Goal: Check status: Check status

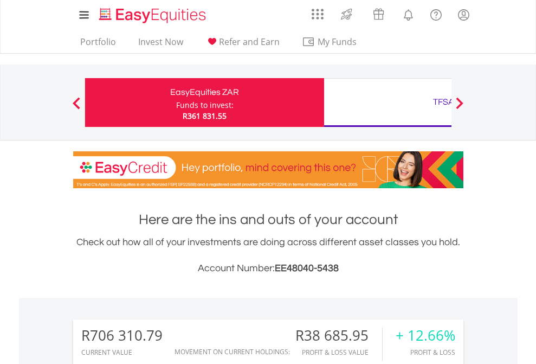
click at [176, 102] on div "Funds to invest:" at bounding box center [204, 105] width 57 height 11
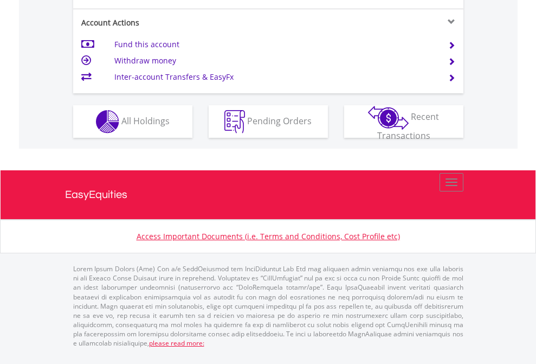
scroll to position [1061, 0]
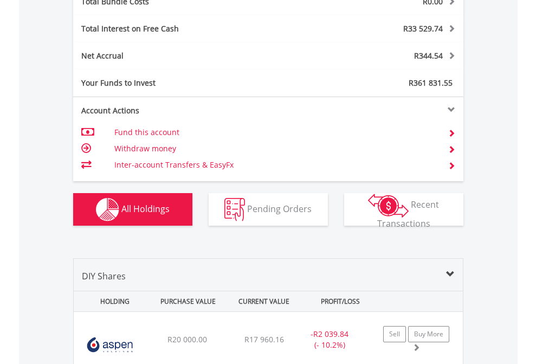
scroll to position [1270, 0]
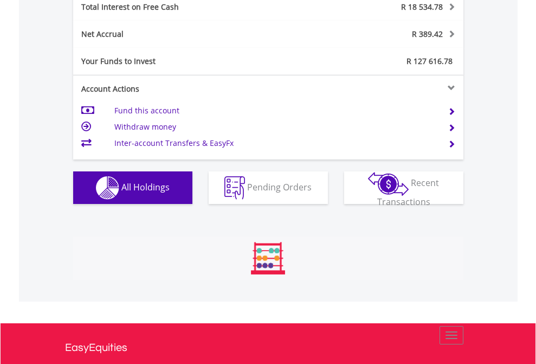
scroll to position [104, 170]
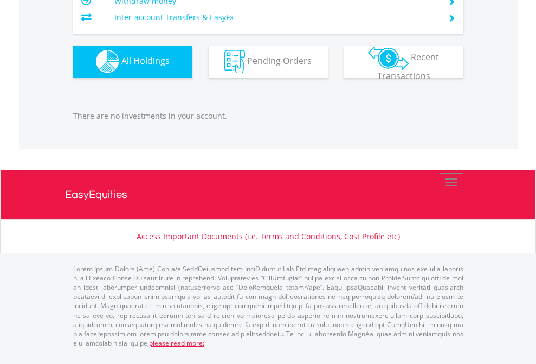
scroll to position [104, 170]
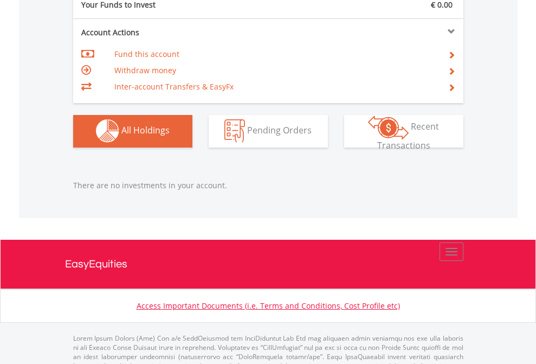
scroll to position [1073, 0]
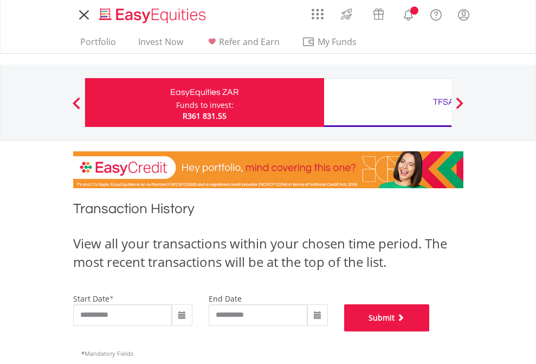
click at [430, 331] on button "Submit" at bounding box center [387, 317] width 86 height 27
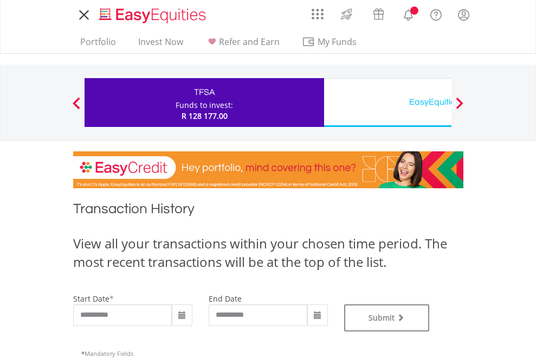
type input "**********"
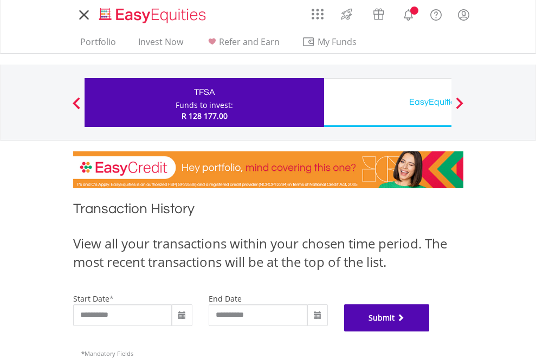
click at [430, 331] on button "Submit" at bounding box center [387, 317] width 86 height 27
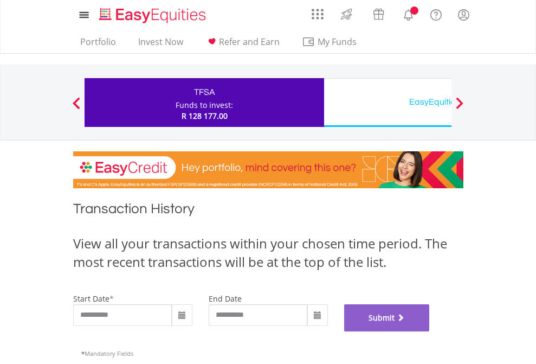
scroll to position [440, 0]
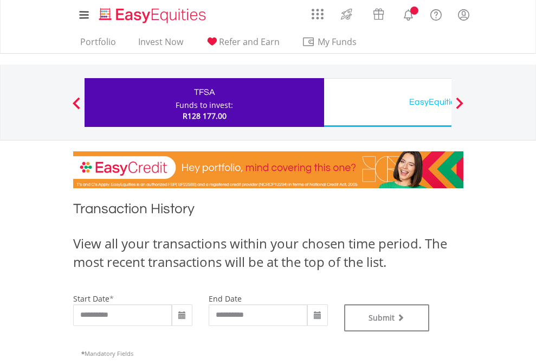
click at [387, 102] on div "EasyEquities USD" at bounding box center [444, 101] width 226 height 15
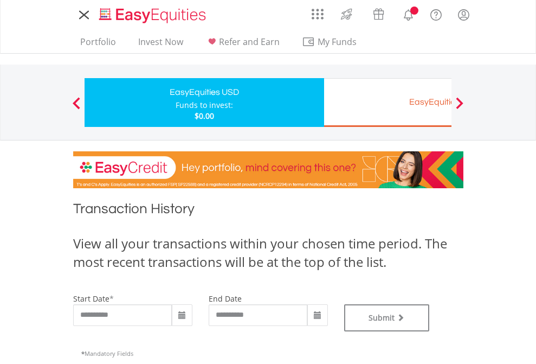
type input "**********"
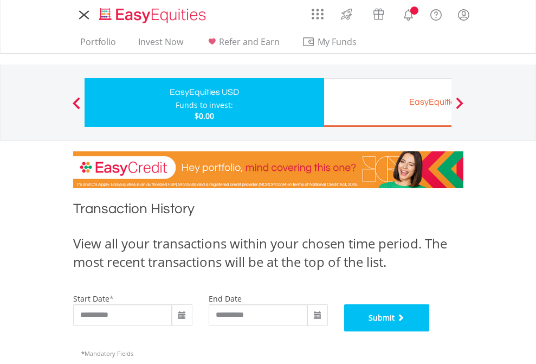
click at [430, 331] on button "Submit" at bounding box center [387, 317] width 86 height 27
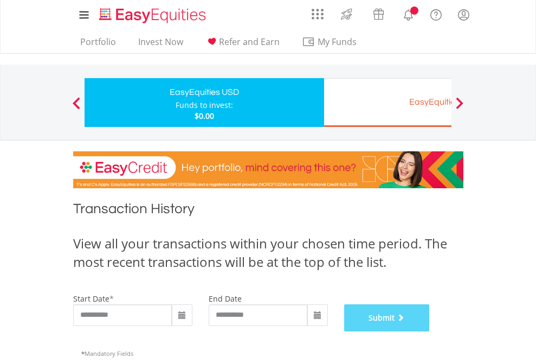
scroll to position [440, 0]
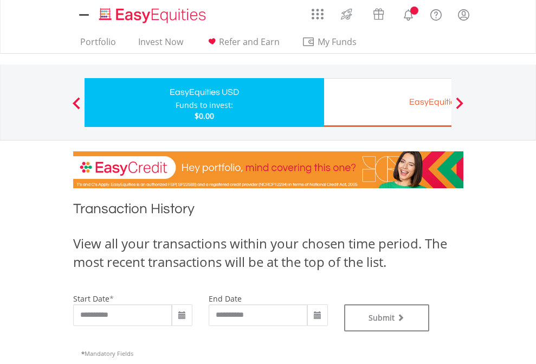
click at [387, 102] on div "EasyEquities EUR" at bounding box center [444, 101] width 226 height 15
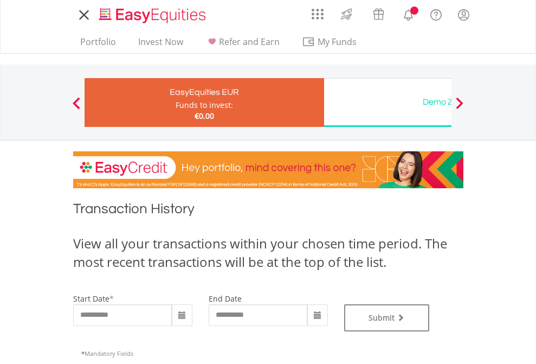
type input "**********"
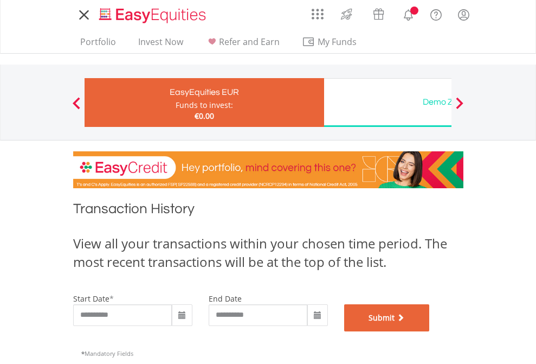
click at [430, 331] on button "Submit" at bounding box center [387, 317] width 86 height 27
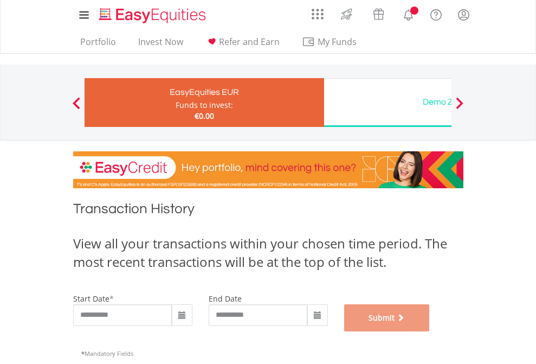
scroll to position [440, 0]
